Goal: Find specific page/section: Find specific page/section

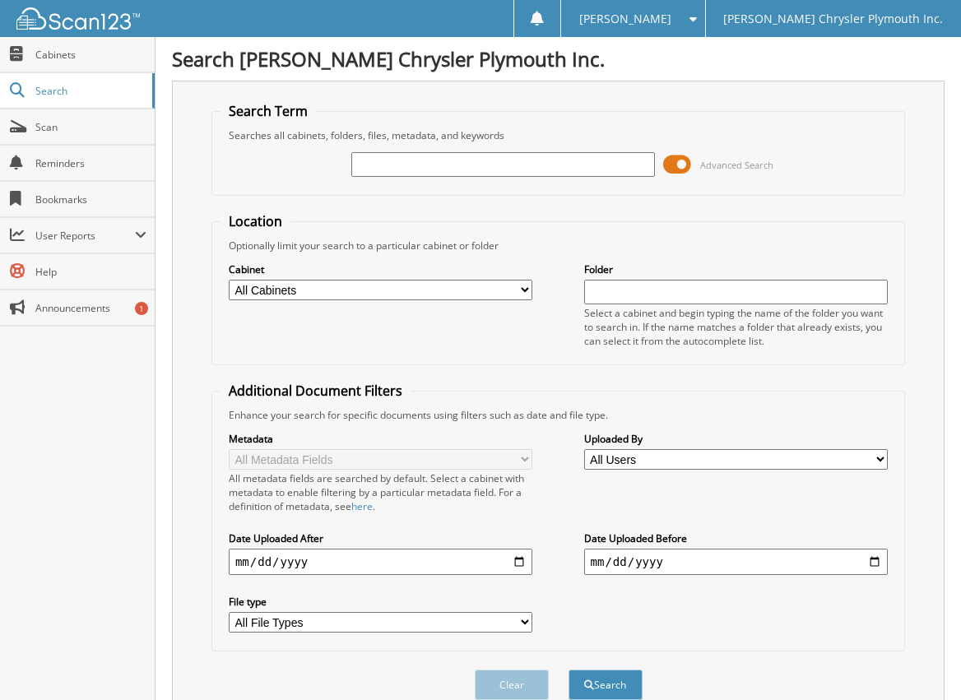
click at [444, 170] on input "text" at bounding box center [503, 164] width 305 height 25
type input "25N0569"
click at [569, 670] on button "Search" at bounding box center [606, 685] width 74 height 30
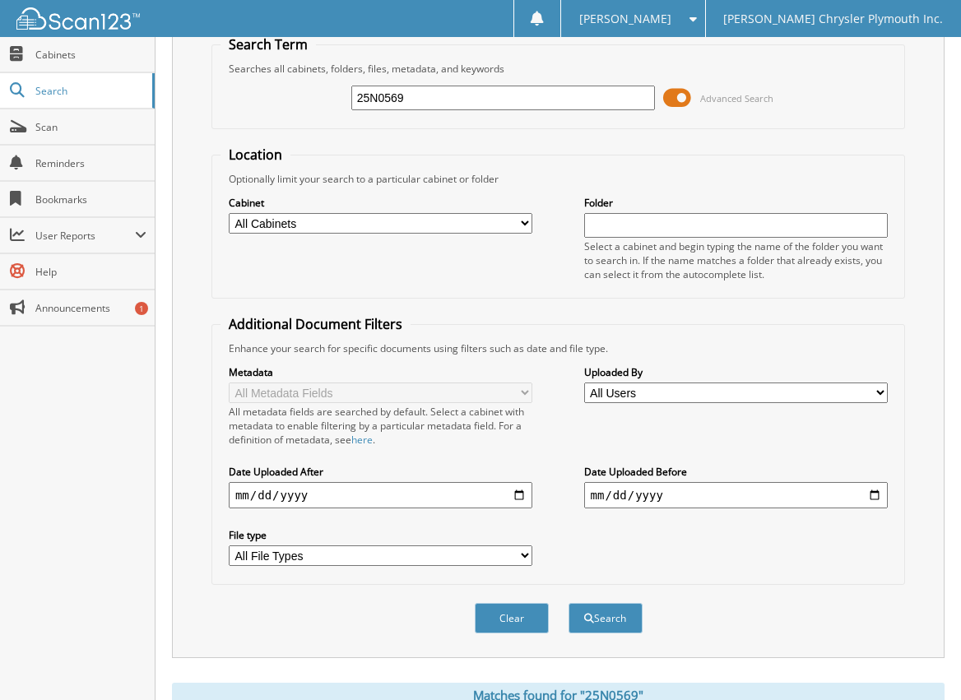
scroll to position [312, 0]
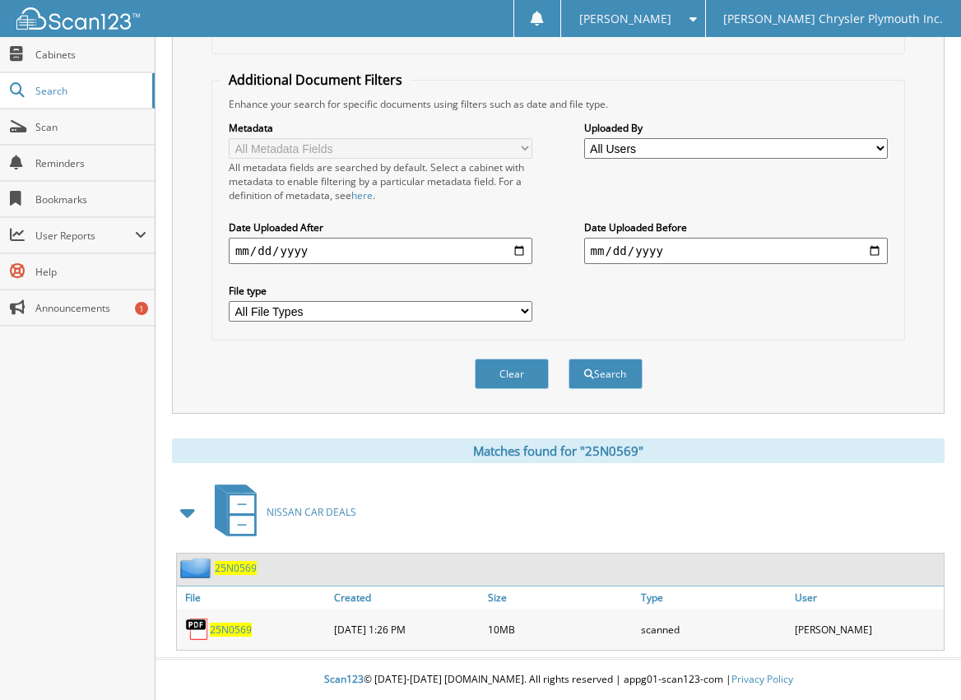
click at [235, 628] on span "25N0569" at bounding box center [231, 630] width 42 height 14
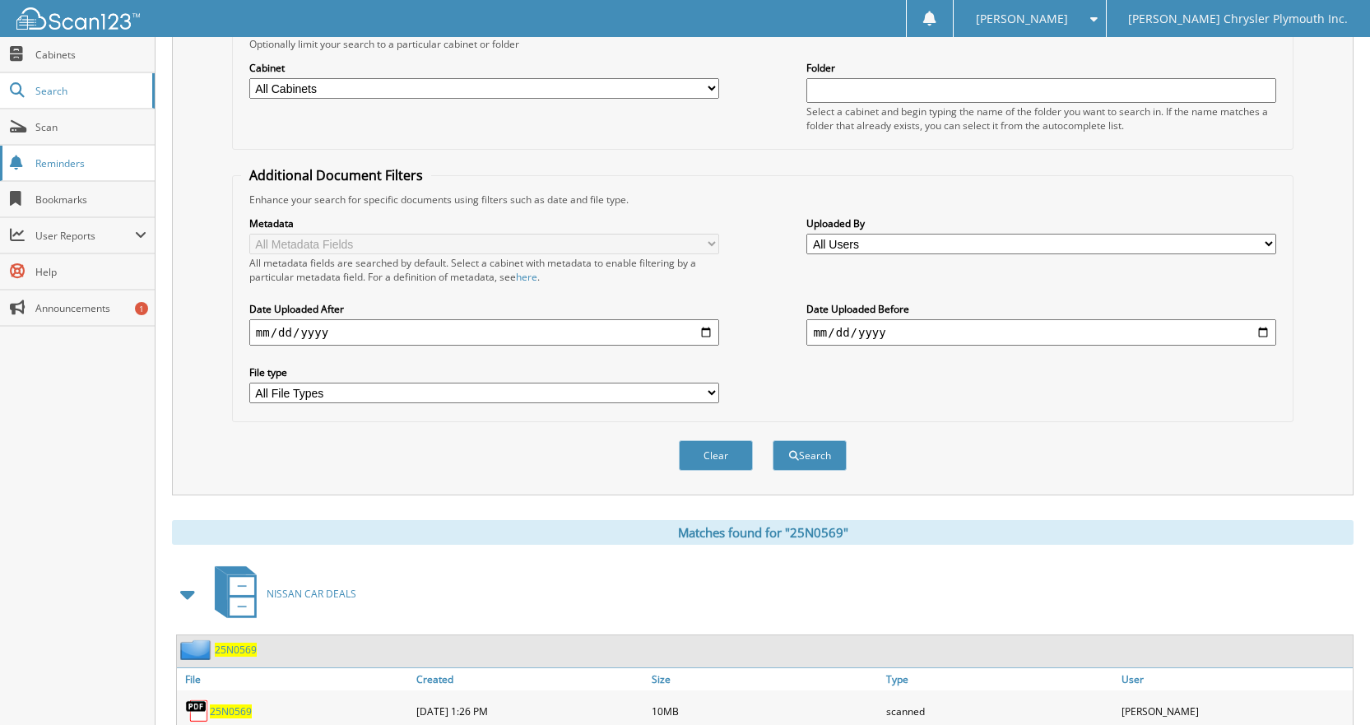
scroll to position [177, 0]
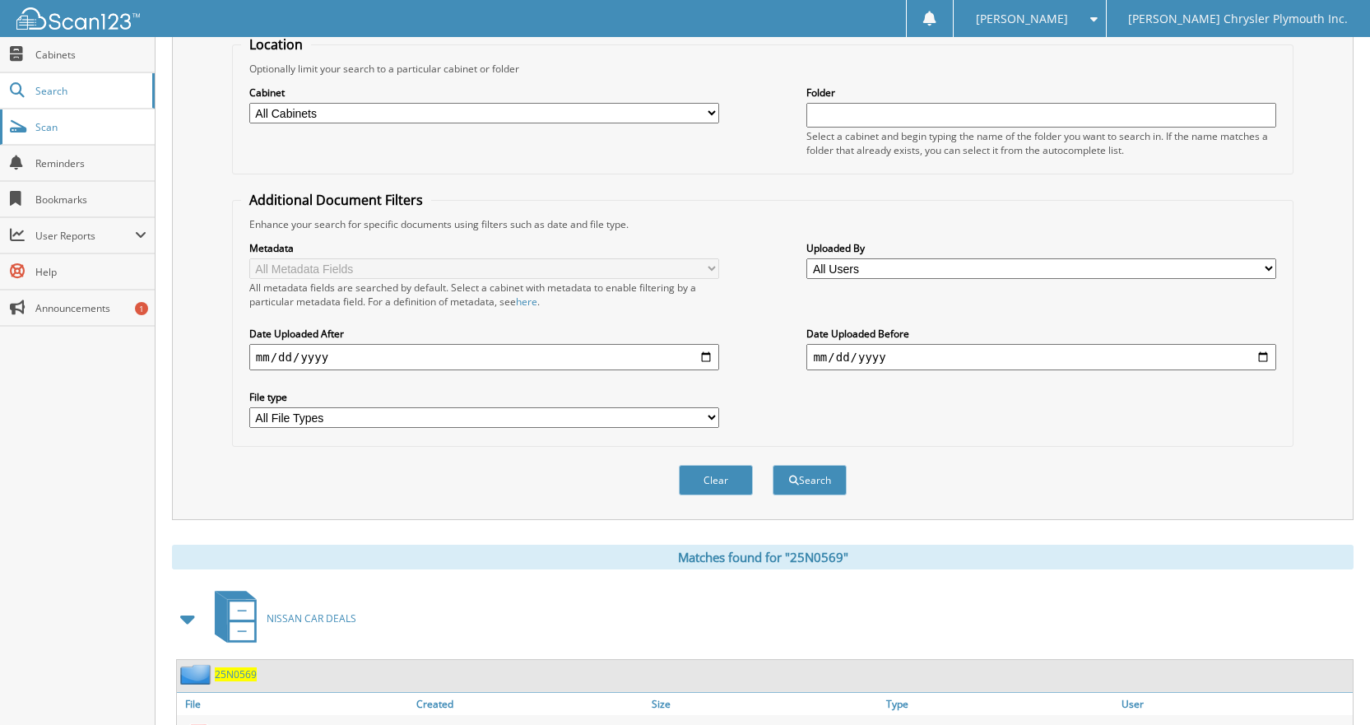
click at [57, 141] on link "Scan" at bounding box center [77, 126] width 155 height 35
